Goal: Information Seeking & Learning: Find specific fact

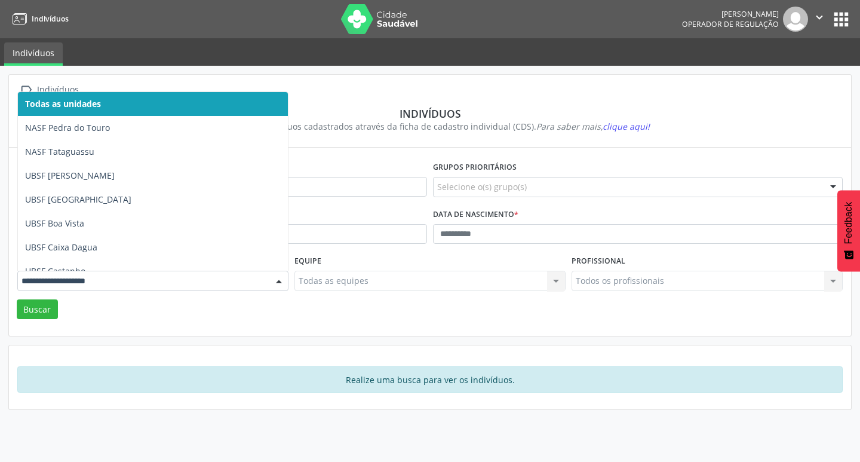
click at [194, 272] on div at bounding box center [152, 281] width 271 height 20
type input "**"
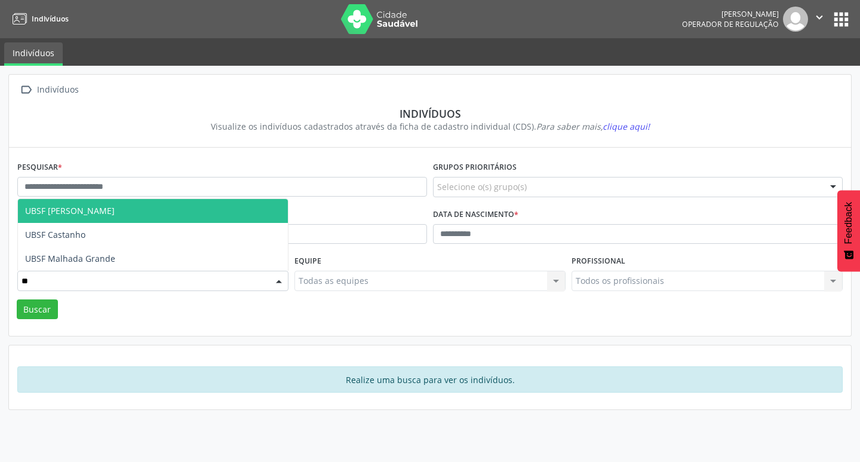
click at [210, 200] on span "UBSF [PERSON_NAME]" at bounding box center [153, 211] width 270 height 24
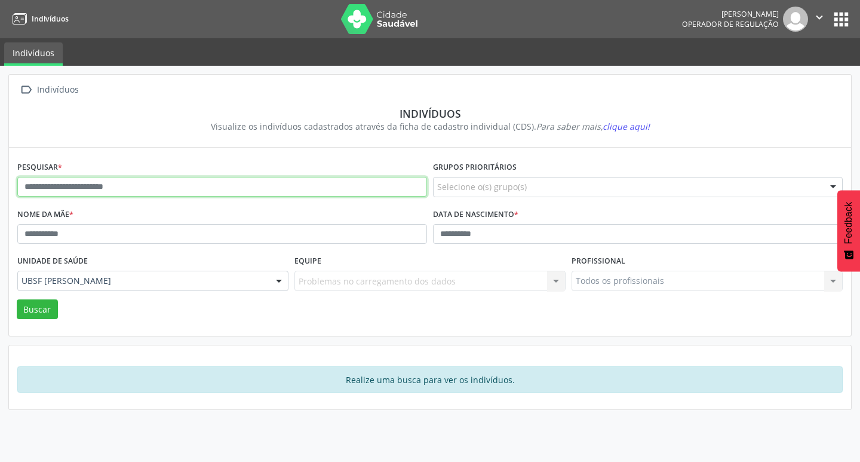
click at [195, 191] on input "text" at bounding box center [222, 187] width 410 height 20
type input "*********"
click at [17, 299] on button "Buscar" at bounding box center [37, 309] width 41 height 20
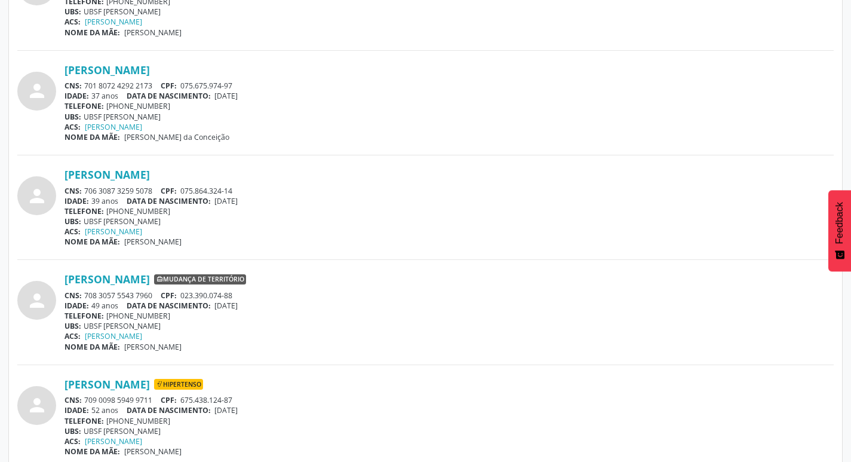
scroll to position [864, 0]
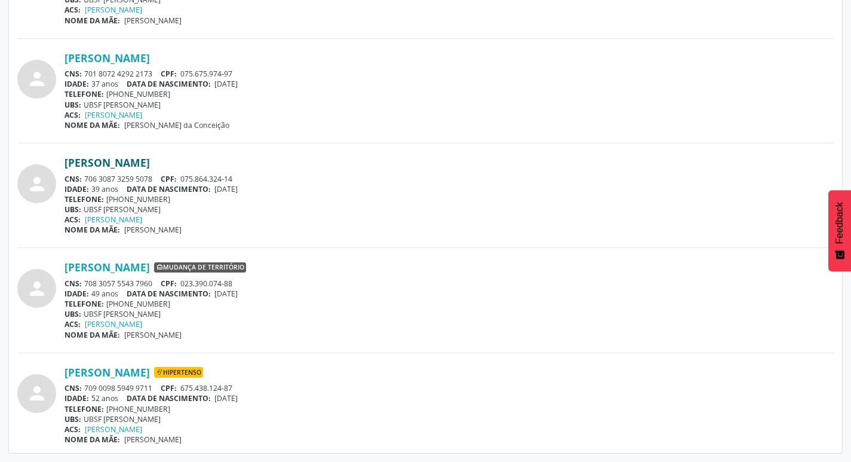
click at [100, 162] on link "[PERSON_NAME]" at bounding box center [107, 162] width 85 height 13
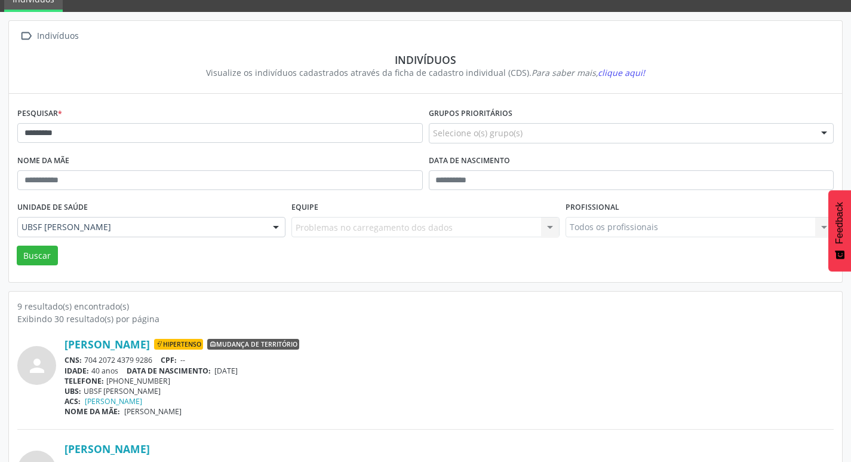
scroll to position [0, 0]
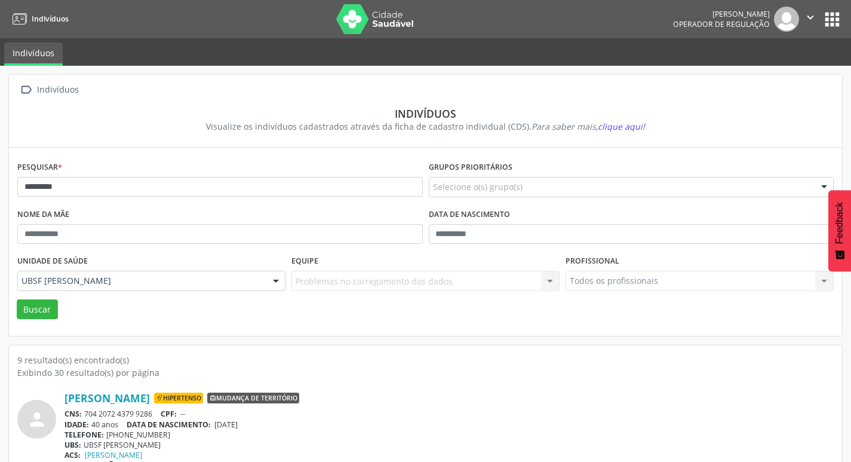
click at [826, 24] on button "apps" at bounding box center [832, 19] width 21 height 21
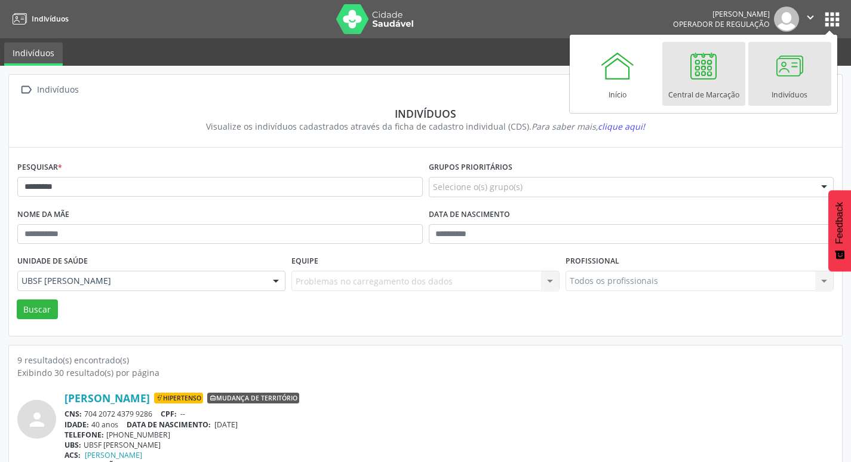
click at [716, 66] on div at bounding box center [704, 66] width 36 height 36
